Goal: Share content

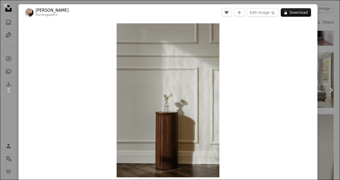
scroll to position [0, 159]
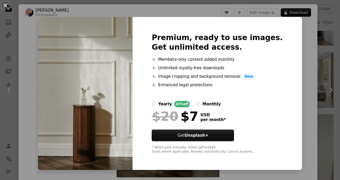
click at [7, 6] on button "An X shape" at bounding box center [5, 5] width 6 height 6
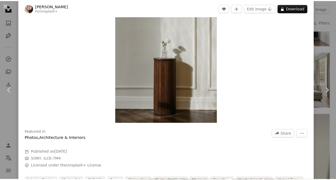
scroll to position [29, 0]
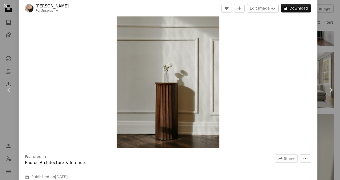
click at [281, 163] on div "Featured in Photos , Architecture & Interiors A forward-right arrow Share More …" at bounding box center [168, 160] width 286 height 12
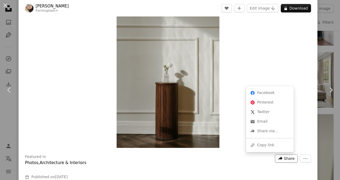
click at [284, 157] on span "Share" at bounding box center [289, 159] width 11 height 8
click at [271, 121] on link "An envelope Email" at bounding box center [270, 122] width 44 height 10
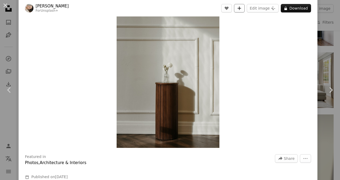
click at [240, 8] on button "A plus sign" at bounding box center [239, 8] width 11 height 8
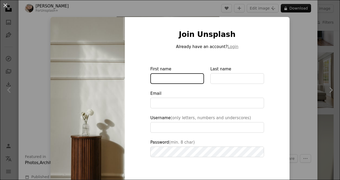
click at [188, 80] on input "First name" at bounding box center [177, 78] width 54 height 11
type input "**********"
click at [291, 53] on div "An X shape Join Unsplash Already have an account? Login First name Last name Em…" at bounding box center [170, 90] width 340 height 180
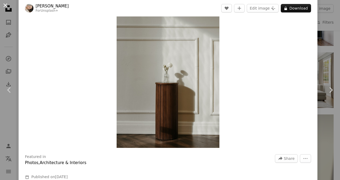
click at [7, 5] on button "An X shape" at bounding box center [5, 5] width 6 height 6
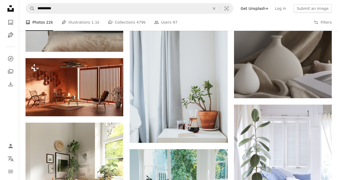
scroll to position [1448, 0]
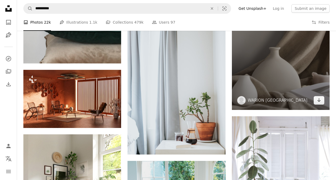
click at [301, 95] on img at bounding box center [281, 23] width 98 height 174
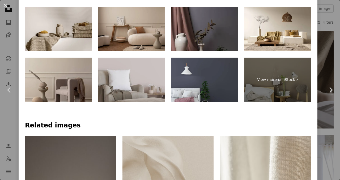
scroll to position [287, 0]
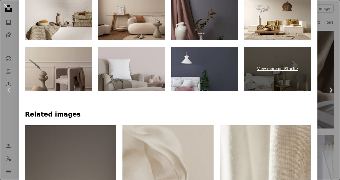
click at [291, 64] on link "View more on iStock ↗" at bounding box center [277, 69] width 67 height 45
